Goal: Information Seeking & Learning: Learn about a topic

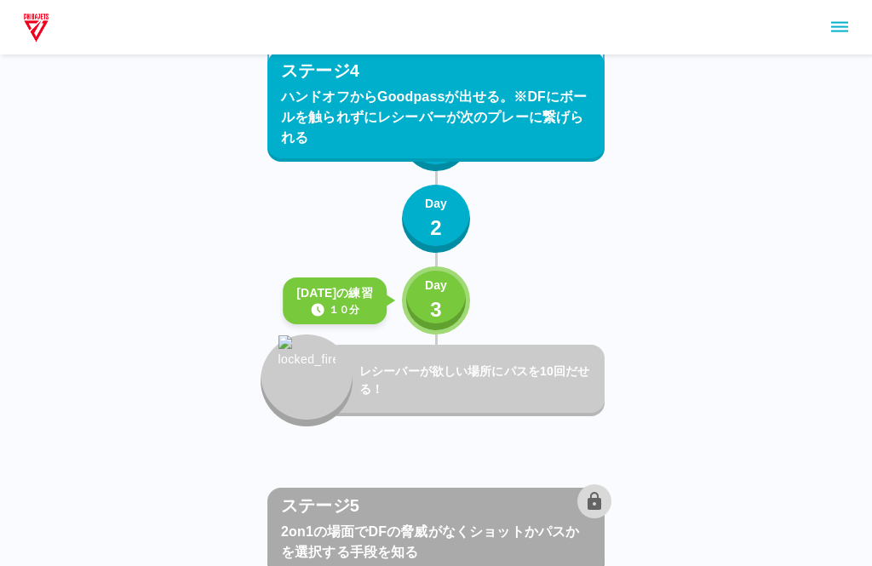
scroll to position [3623, 0]
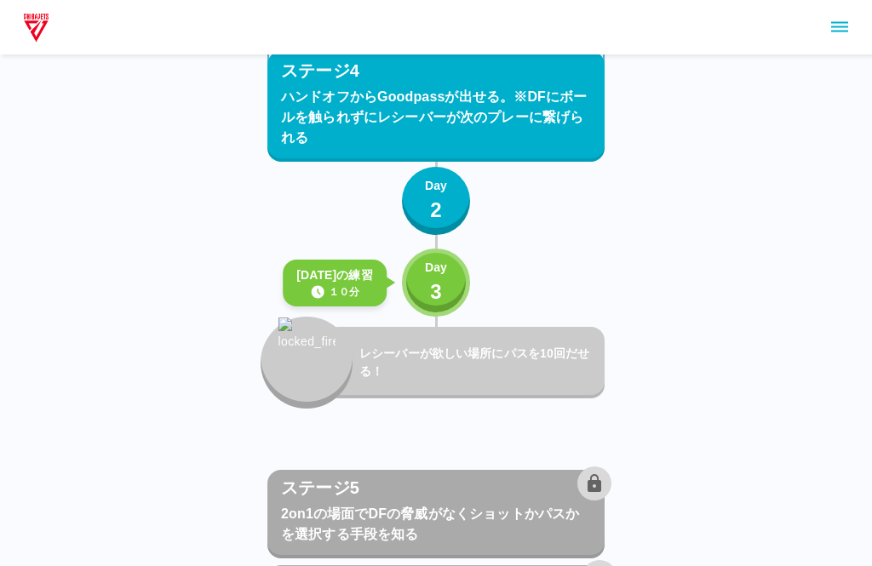
click at [434, 316] on button "Day 3" at bounding box center [436, 283] width 68 height 68
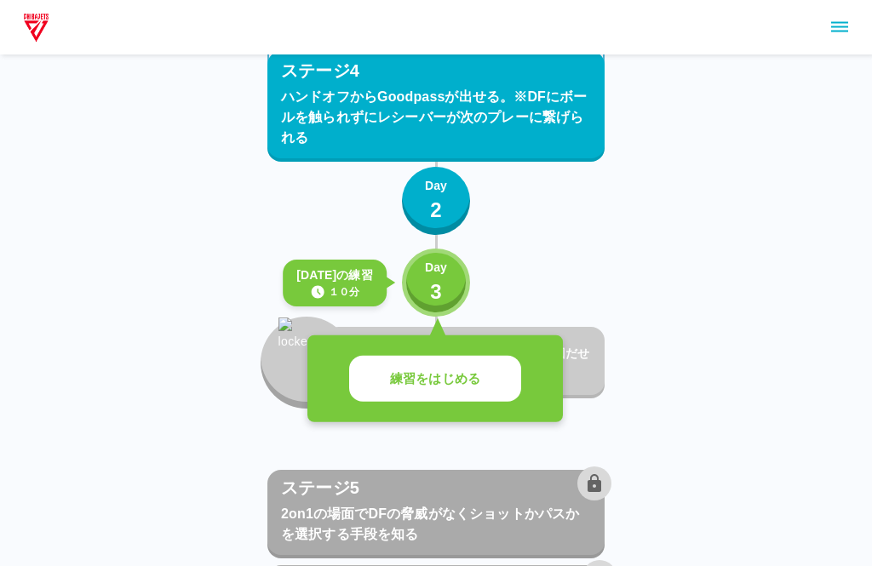
click at [430, 299] on p "3" at bounding box center [436, 292] width 12 height 31
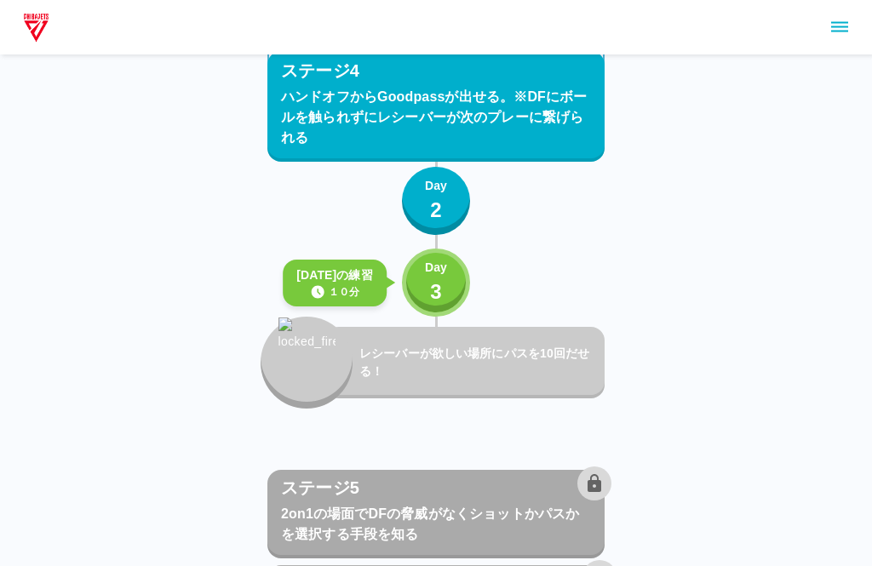
click at [416, 300] on button "Day 3" at bounding box center [436, 283] width 68 height 68
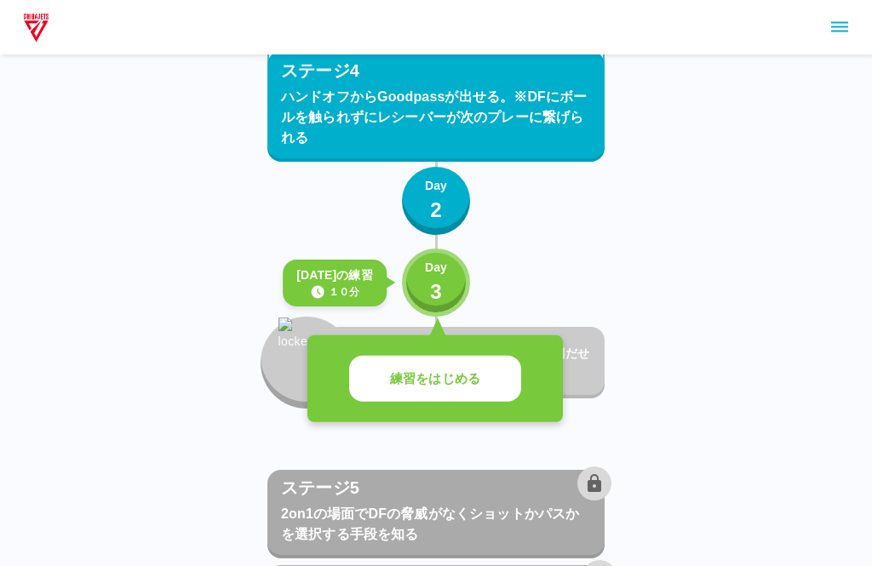
click at [419, 370] on p "練習をはじめる" at bounding box center [435, 380] width 90 height 20
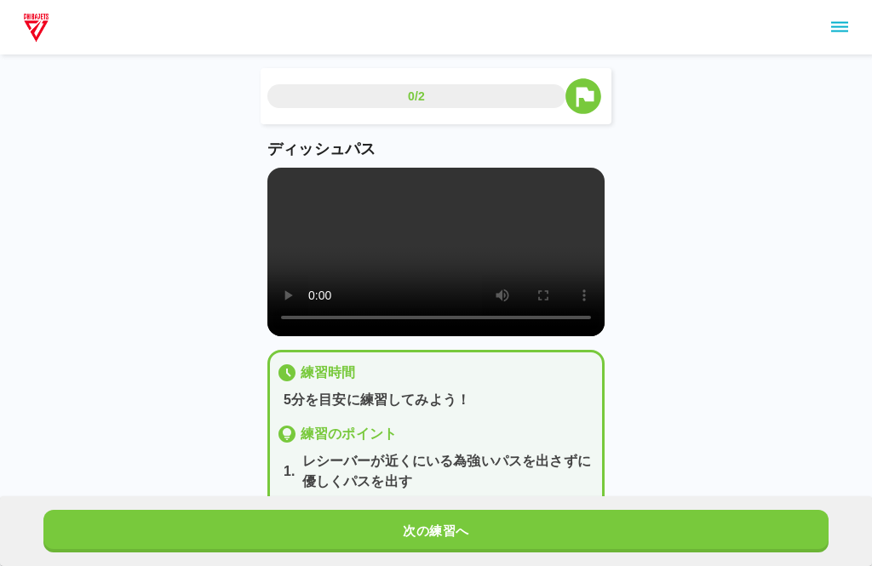
click at [418, 273] on video at bounding box center [435, 252] width 337 height 169
click at [329, 295] on video at bounding box center [435, 252] width 337 height 169
click at [342, 336] on video at bounding box center [435, 252] width 337 height 169
click at [340, 336] on video at bounding box center [435, 252] width 337 height 169
click at [342, 336] on video at bounding box center [435, 252] width 337 height 169
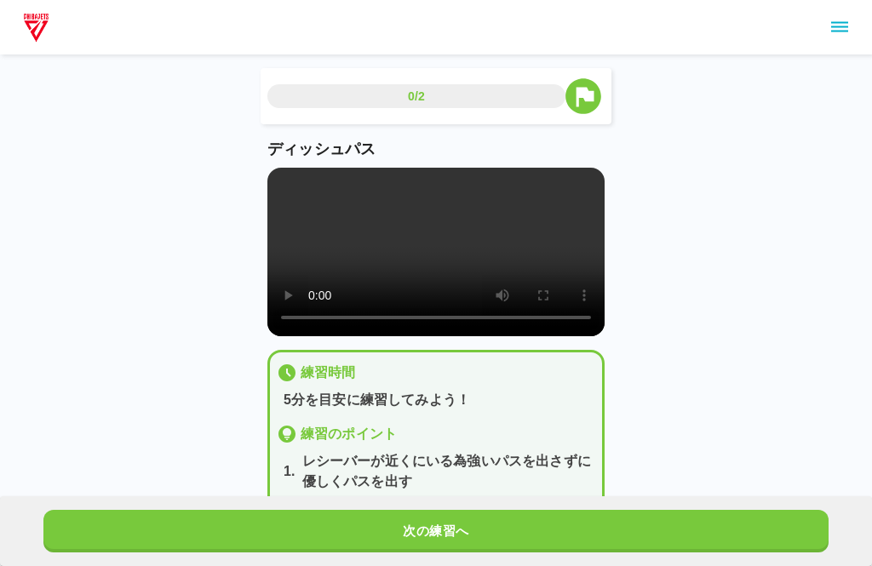
click at [414, 531] on button "次の練習へ" at bounding box center [435, 531] width 785 height 43
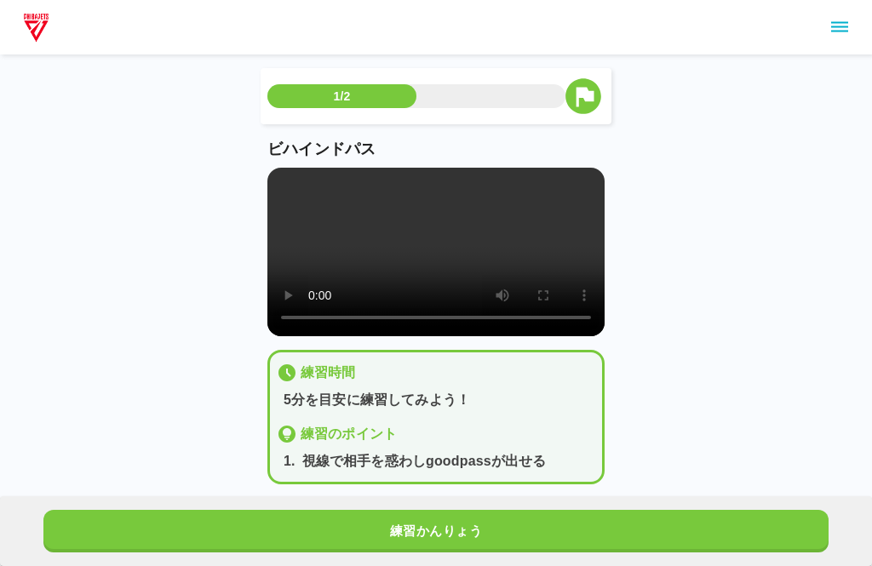
click at [341, 336] on video at bounding box center [435, 252] width 337 height 169
click at [339, 336] on video at bounding box center [435, 252] width 337 height 169
click at [313, 336] on video at bounding box center [435, 252] width 337 height 169
